Goal: Submit feedback/report problem

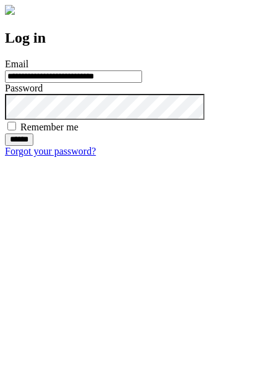
type input "**********"
click at [33, 146] on input "******" at bounding box center [19, 140] width 28 height 12
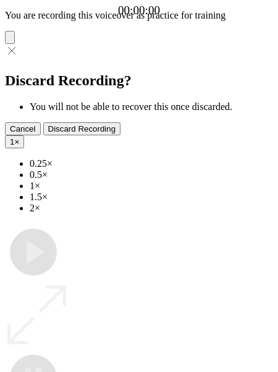
type input "**********"
